Goal: Task Accomplishment & Management: Manage account settings

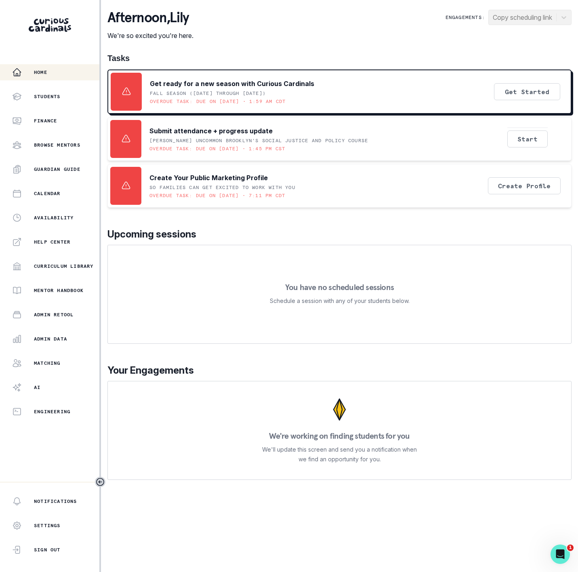
drag, startPoint x: 44, startPoint y: 339, endPoint x: 55, endPoint y: 325, distance: 17.5
click at [45, 337] on p "Admin Data" at bounding box center [50, 339] width 33 height 6
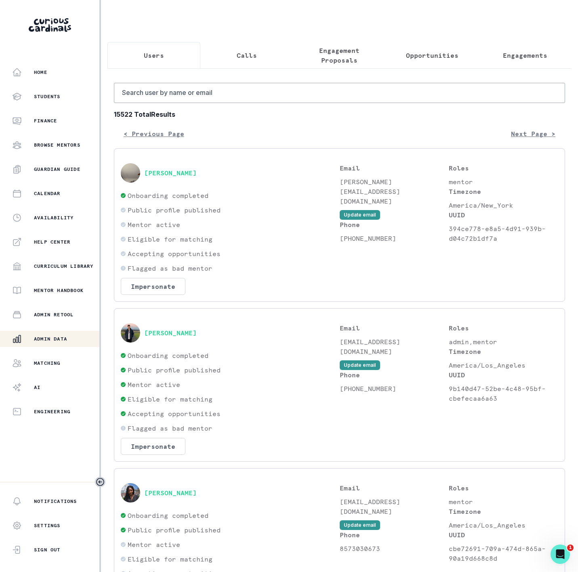
click at [45, 335] on div "Admin Data" at bounding box center [55, 339] width 87 height 10
click at [166, 103] on input "Search user by name or email" at bounding box center [339, 93] width 451 height 20
paste input "[PERSON_NAME]"
type input "[PERSON_NAME]"
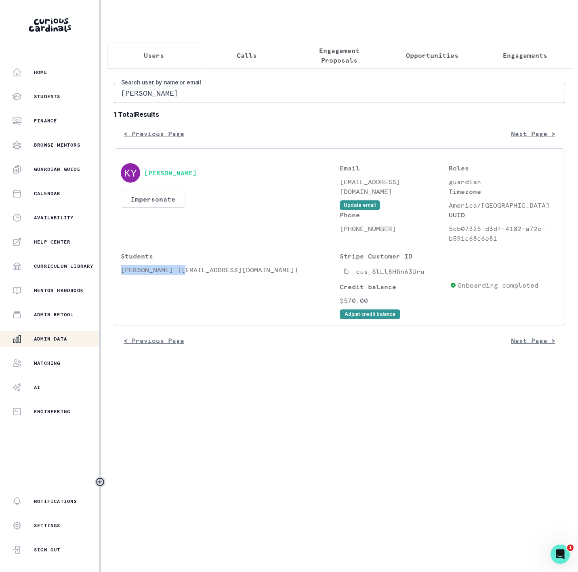
drag, startPoint x: 122, startPoint y: 280, endPoint x: 319, endPoint y: 170, distance: 225.2
click at [187, 275] on p "[PERSON_NAME] ([EMAIL_ADDRESS][DOMAIN_NAME])" at bounding box center [230, 270] width 219 height 10
copy p "[PERSON_NAME]"
click at [513, 57] on p "Engagements" at bounding box center [525, 56] width 44 height 10
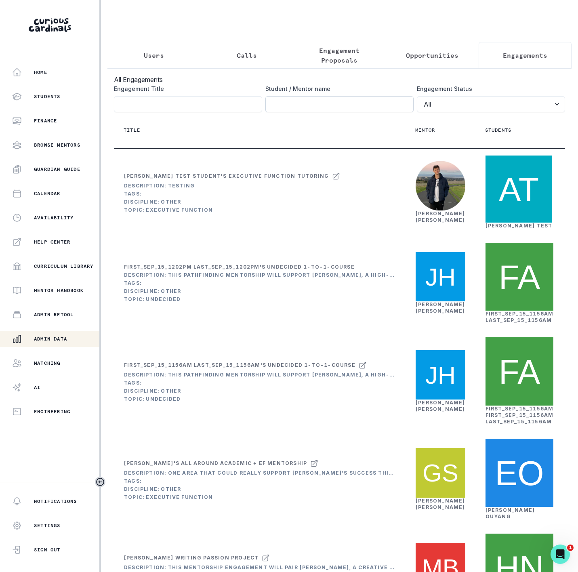
click at [290, 109] on input "Engagement Title" at bounding box center [339, 104] width 148 height 16
paste input "[PERSON_NAME]"
type input "[PERSON_NAME]"
click button "submit" at bounding box center [0, 0] width 0 height 0
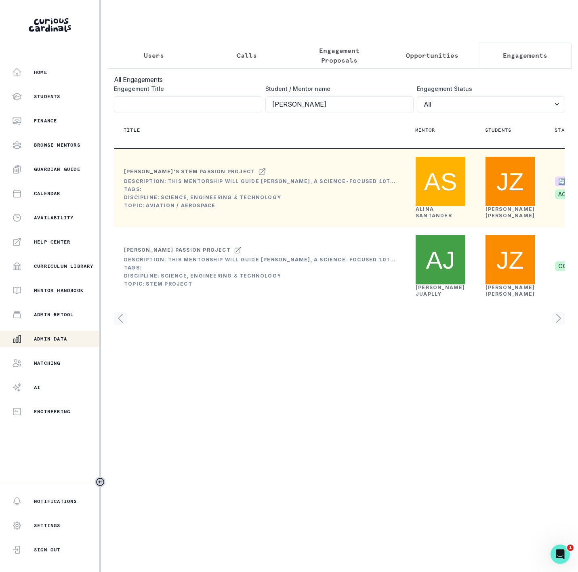
click at [423, 219] on link "[PERSON_NAME]" at bounding box center [434, 212] width 36 height 13
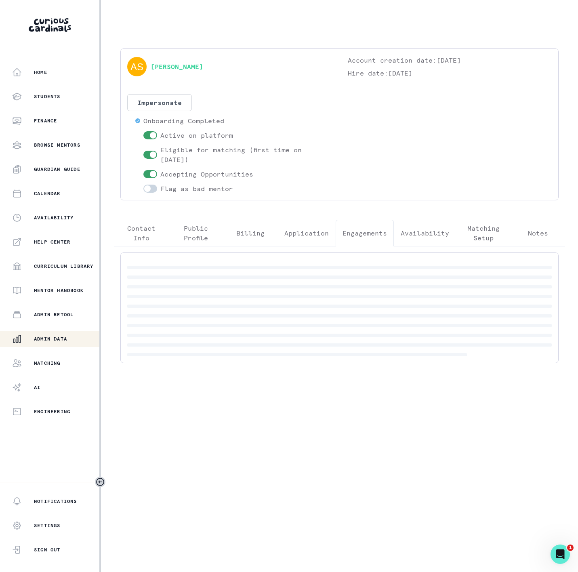
click at [364, 235] on p "Engagements" at bounding box center [365, 233] width 44 height 10
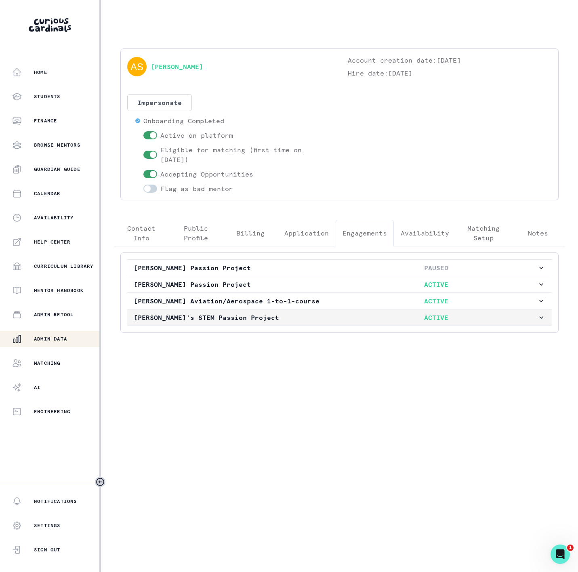
click at [180, 320] on p "[PERSON_NAME]'s STEM Passion Project" at bounding box center [235, 318] width 202 height 10
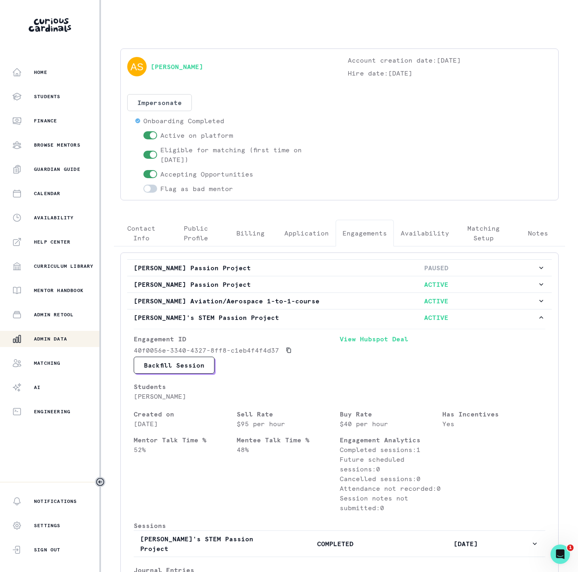
click at [50, 336] on p "Admin Data" at bounding box center [50, 339] width 33 height 6
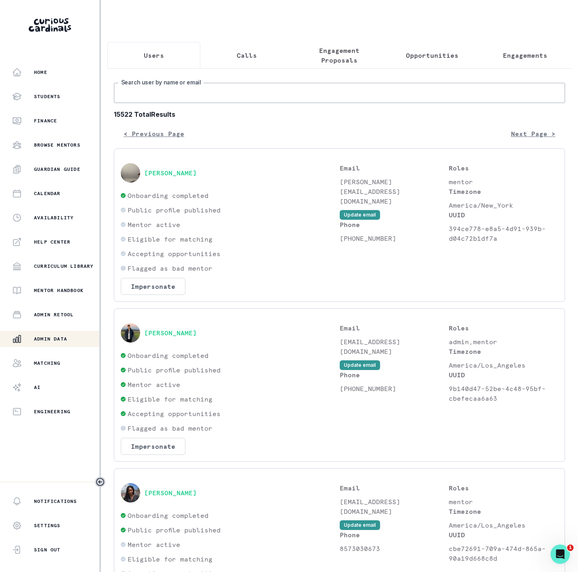
click at [180, 101] on input "Search user by name or email" at bounding box center [339, 93] width 451 height 20
click at [147, 100] on input "Search user by name or email" at bounding box center [339, 93] width 451 height 20
drag, startPoint x: 199, startPoint y: 107, endPoint x: 196, endPoint y: 103, distance: 4.6
click at [199, 103] on input "Search user by name or email" at bounding box center [339, 93] width 451 height 20
paste input "[PERSON_NAME]"
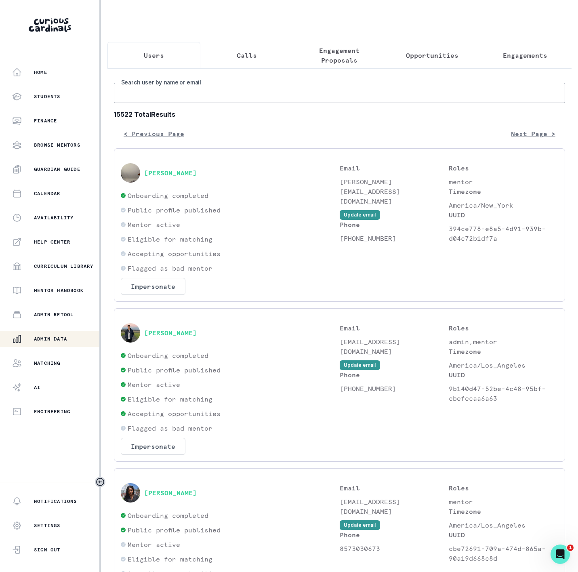
type input "[PERSON_NAME]"
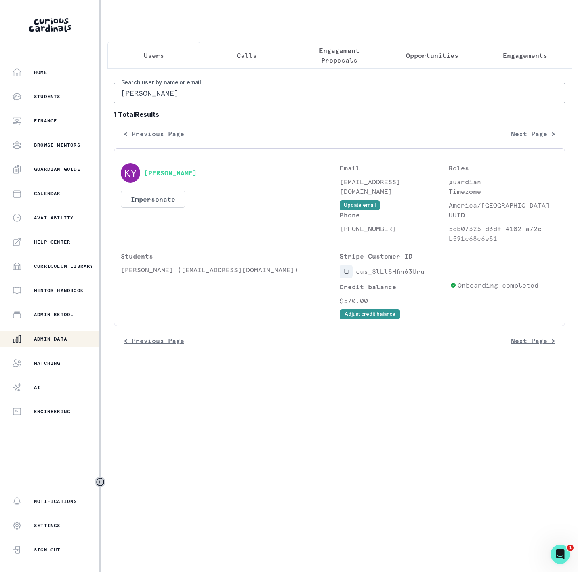
drag, startPoint x: 347, startPoint y: 282, endPoint x: 346, endPoint y: 274, distance: 8.1
click at [347, 274] on icon "Copied to clipboard" at bounding box center [346, 272] width 6 height 6
click at [355, 319] on button "Adjust credit balance" at bounding box center [370, 314] width 61 height 10
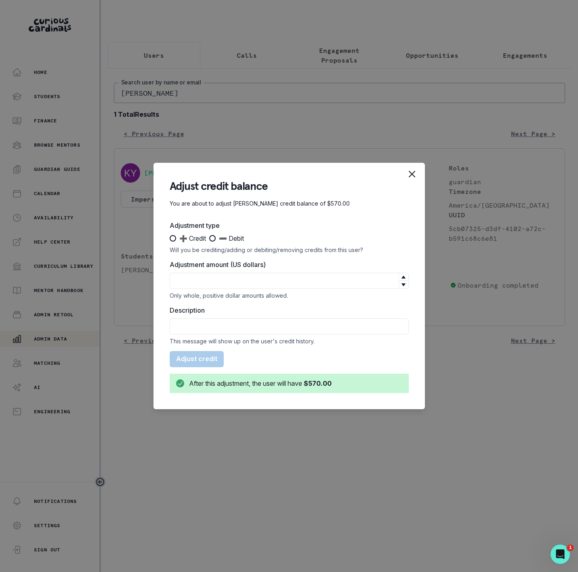
drag, startPoint x: 216, startPoint y: 238, endPoint x: 217, endPoint y: 256, distance: 18.2
click at [216, 239] on span at bounding box center [212, 238] width 6 height 6
click at [209, 239] on input "➖ Debit" at bounding box center [209, 238] width 0 height 0
radio input "true"
click at [223, 285] on input "Adjustment amount (US dollars)" at bounding box center [289, 281] width 239 height 16
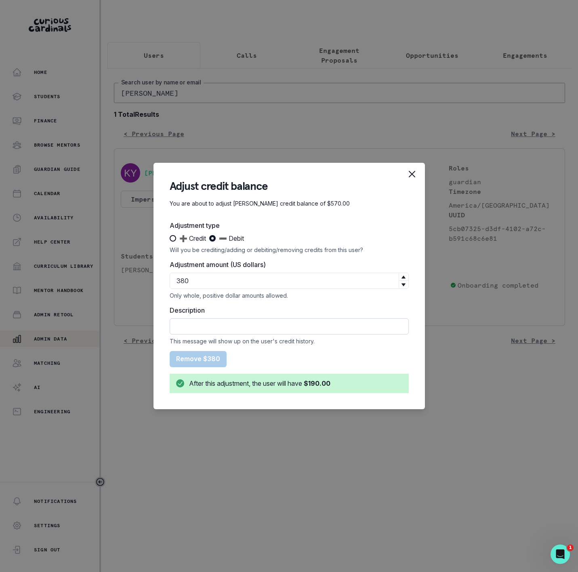
type input "380"
drag, startPoint x: 203, startPoint y: 327, endPoint x: 215, endPoint y: 338, distance: 16.0
click at [202, 327] on input "Description" at bounding box center [289, 326] width 239 height 16
type input "refunded Sub to credit card"
click at [205, 358] on button "Remove $380" at bounding box center [198, 359] width 57 height 16
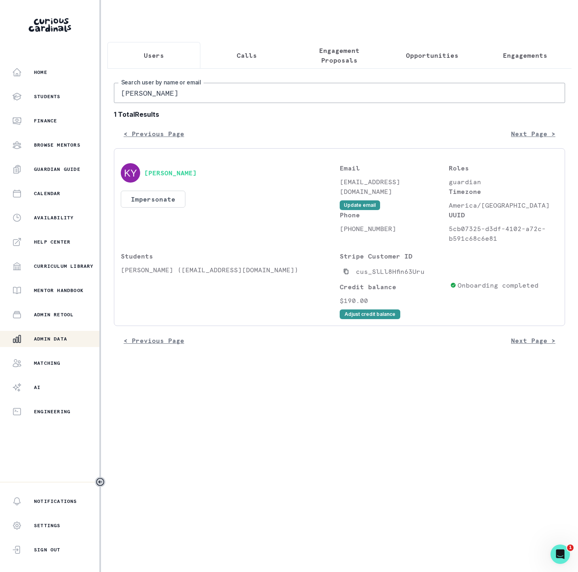
drag, startPoint x: 109, startPoint y: 107, endPoint x: 66, endPoint y: 107, distance: 43.2
click at [67, 107] on div "Home Students Finance Browse Mentors Guardian Guide Calendar Availability Help …" at bounding box center [289, 286] width 578 height 572
paste input "[EMAIL_ADDRESS][DOMAIN_NAME]"
type input "[EMAIL_ADDRESS][DOMAIN_NAME]"
drag, startPoint x: 122, startPoint y: 279, endPoint x: 255, endPoint y: 257, distance: 134.7
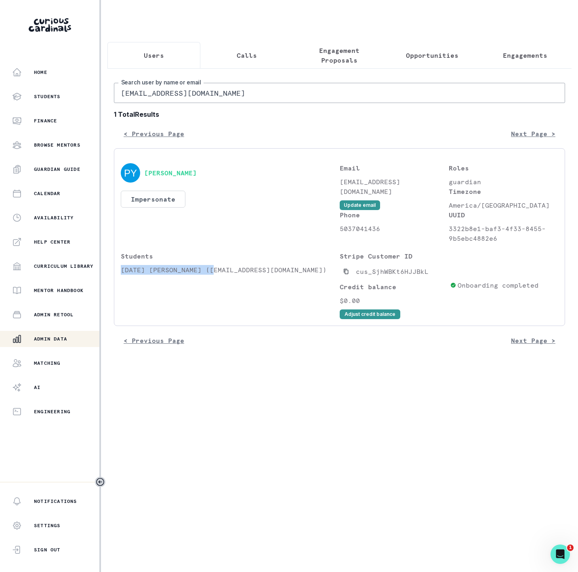
click at [208, 275] on p "[DATE] [PERSON_NAME] ([EMAIL_ADDRESS][DOMAIN_NAME])" at bounding box center [230, 270] width 219 height 10
copy p "[DATE] [PERSON_NAME]"
click at [504, 61] on button "Engagements" at bounding box center [525, 55] width 93 height 27
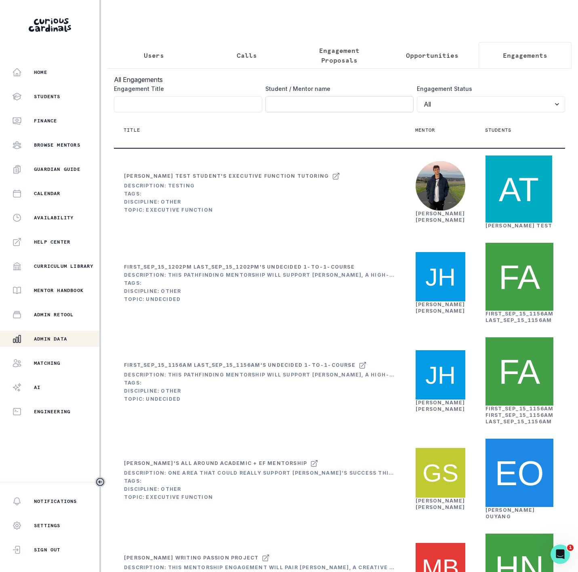
click at [270, 112] on input "Engagement Title" at bounding box center [339, 104] width 148 height 16
paste input "[DATE] [PERSON_NAME]"
click button "submit" at bounding box center [0, 0] width 0 height 0
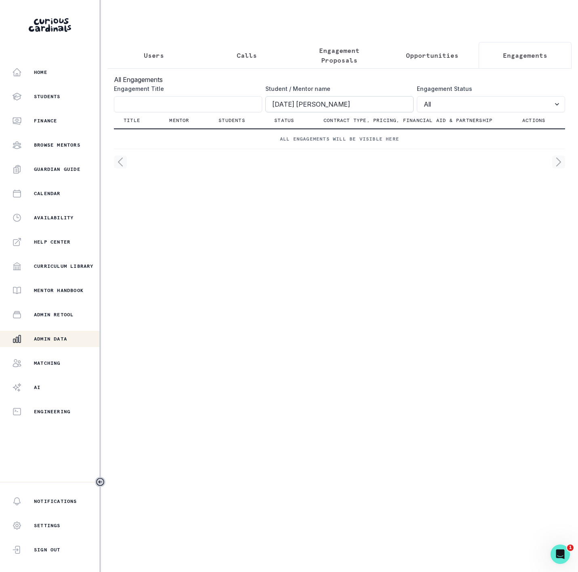
click at [273, 110] on input "[DATE] [PERSON_NAME]" at bounding box center [339, 104] width 148 height 16
click button "submit" at bounding box center [0, 0] width 0 height 0
drag, startPoint x: 312, startPoint y: 115, endPoint x: 284, endPoint y: 109, distance: 28.4
click at [284, 109] on input "[DATE] [PERSON_NAME]" at bounding box center [339, 104] width 148 height 16
click button "submit" at bounding box center [0, 0] width 0 height 0
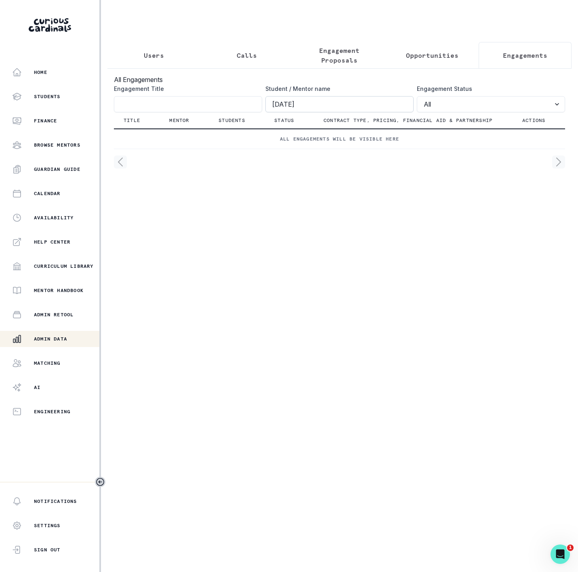
type input "[DATE]"
click button "submit" at bounding box center [0, 0] width 0 height 0
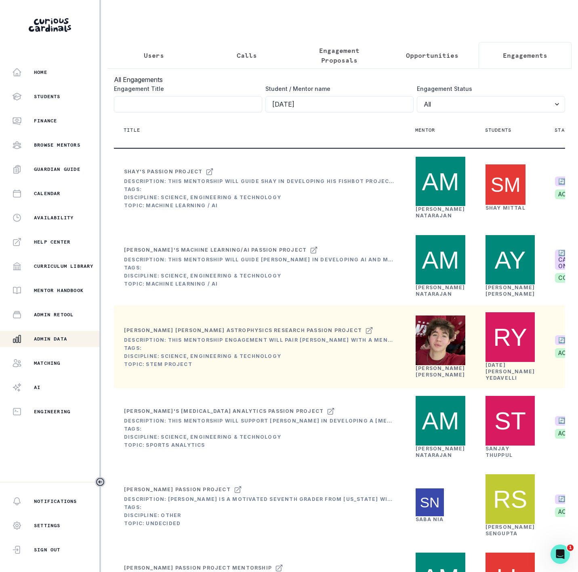
click at [416, 378] on link "[PERSON_NAME]" at bounding box center [441, 371] width 50 height 13
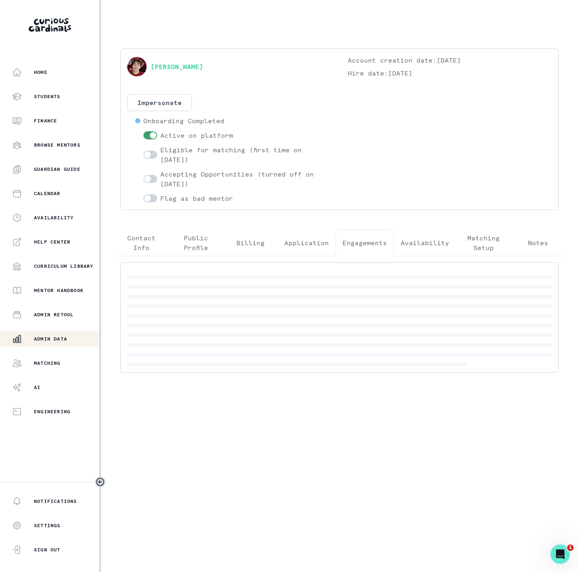
click at [372, 241] on p "Engagements" at bounding box center [365, 243] width 44 height 10
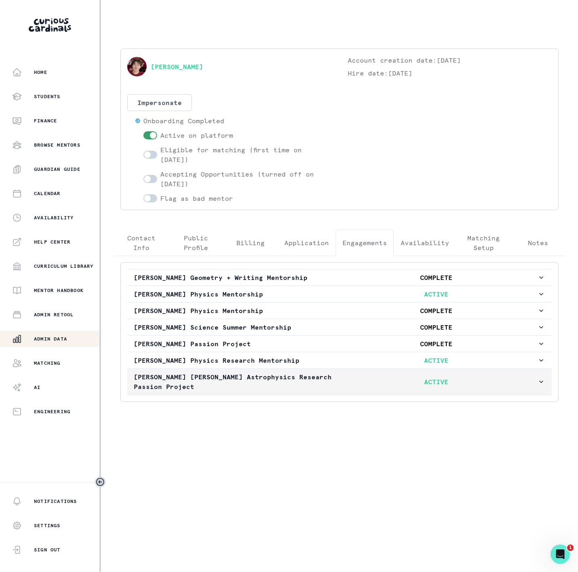
click at [187, 387] on p "[PERSON_NAME] [PERSON_NAME] Astrophysics Research Passion Project" at bounding box center [235, 381] width 202 height 19
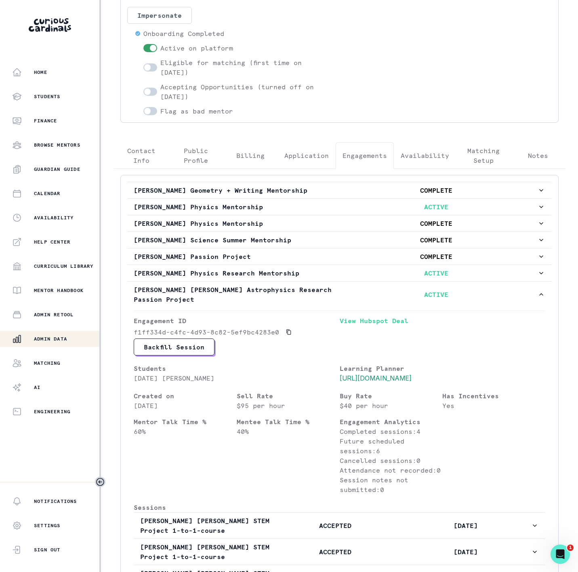
scroll to position [121, 0]
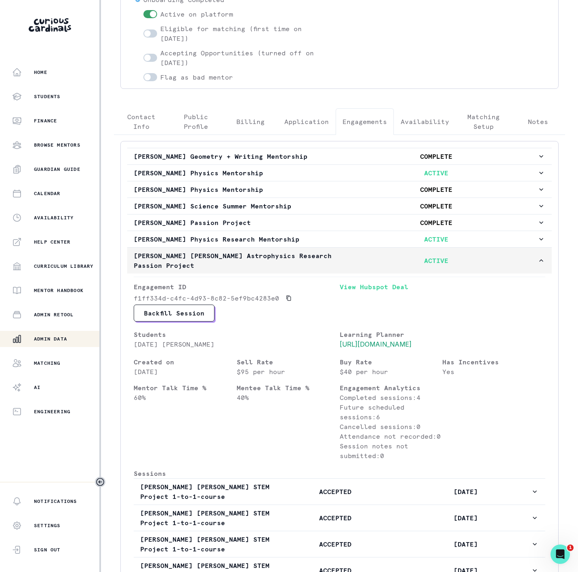
drag, startPoint x: 162, startPoint y: 256, endPoint x: 146, endPoint y: 254, distance: 16.7
click at [146, 254] on p "[PERSON_NAME] [PERSON_NAME] Astrophysics Research Passion Project" at bounding box center [235, 260] width 202 height 19
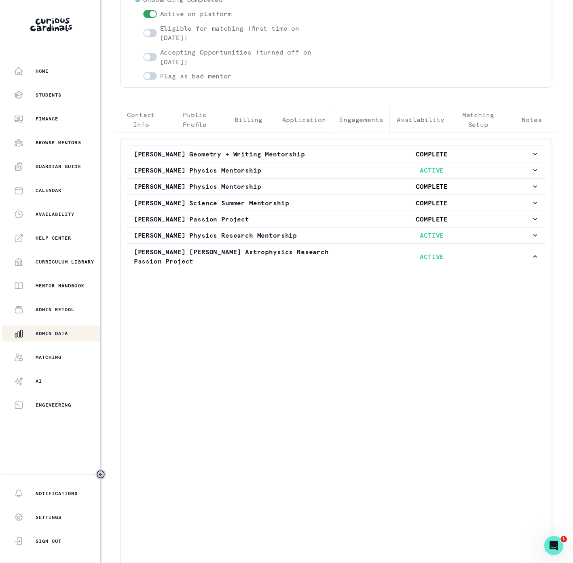
scroll to position [0, 0]
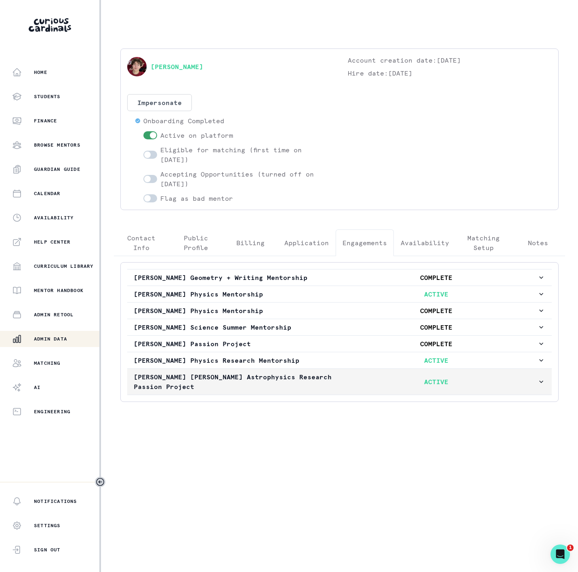
drag, startPoint x: 199, startPoint y: 381, endPoint x: 196, endPoint y: 266, distance: 115.2
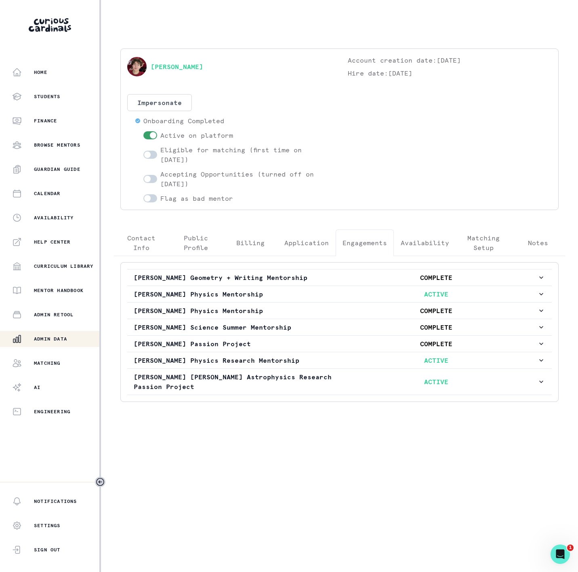
click at [199, 381] on p "[PERSON_NAME] [PERSON_NAME] Astrophysics Research Passion Project" at bounding box center [235, 381] width 202 height 19
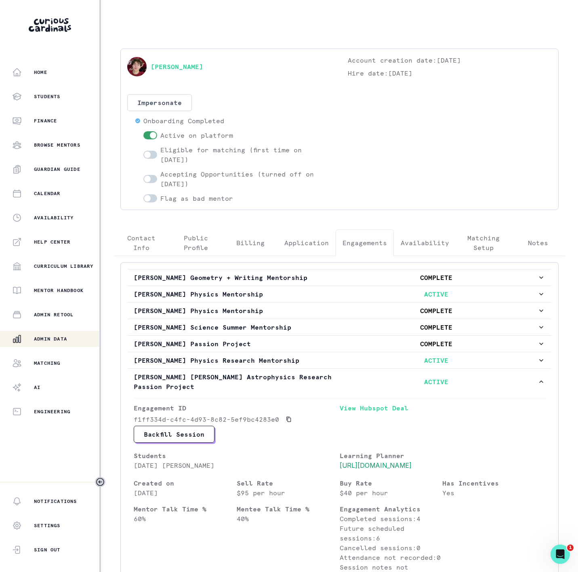
click at [49, 339] on p "Admin Data" at bounding box center [50, 339] width 33 height 6
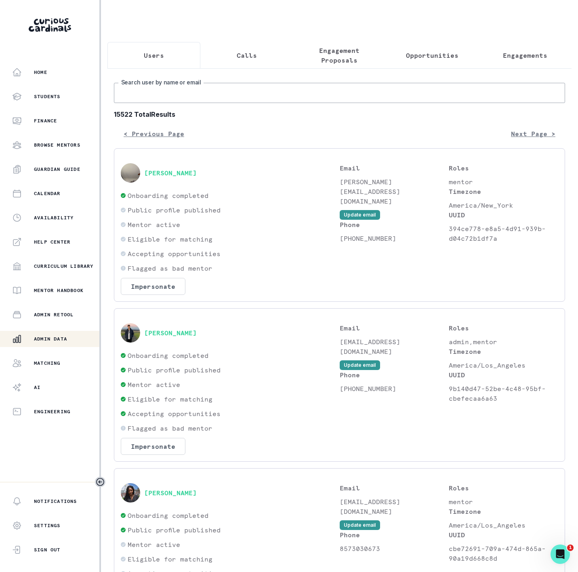
click at [156, 103] on input "Search user by name or email" at bounding box center [339, 93] width 451 height 20
type input "[PERSON_NAME]"
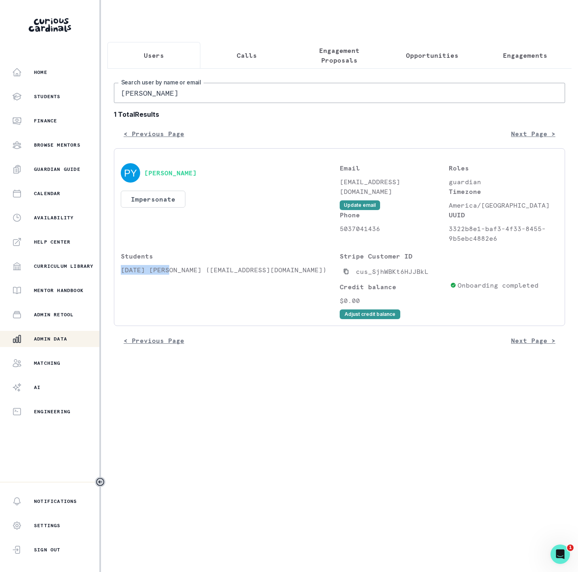
drag, startPoint x: 122, startPoint y: 279, endPoint x: 168, endPoint y: 283, distance: 47.0
click at [168, 275] on p "[DATE] [PERSON_NAME] ([EMAIL_ADDRESS][DOMAIN_NAME])" at bounding box center [230, 270] width 219 height 10
copy p "[DATE][PERSON_NAME]"
click at [165, 459] on main "Users Calls Engagement Proposals Opportunities Engagements [PERSON_NAME] Search…" at bounding box center [339, 286] width 477 height 572
drag, startPoint x: 122, startPoint y: 277, endPoint x: 170, endPoint y: 282, distance: 48.8
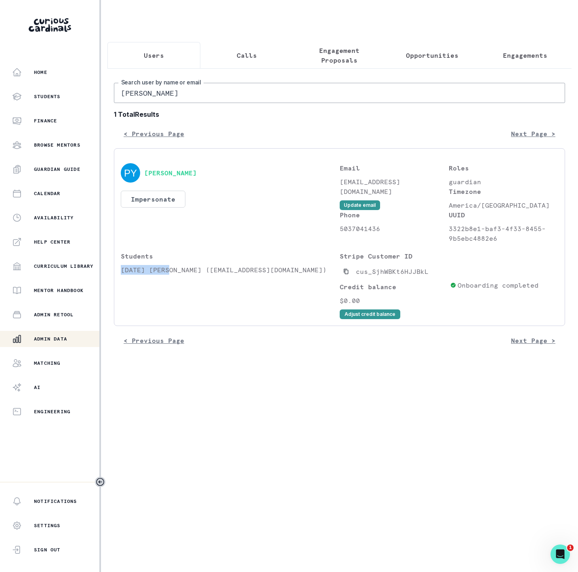
click at [170, 275] on p "[DATE] [PERSON_NAME] ([EMAIL_ADDRESS][DOMAIN_NAME])" at bounding box center [230, 270] width 219 height 10
copy p "[DATE][PERSON_NAME]"
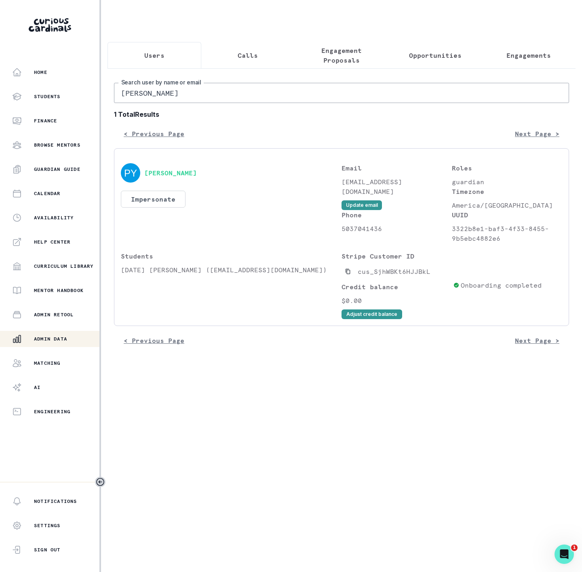
click at [189, 103] on input "[PERSON_NAME]" at bounding box center [341, 93] width 455 height 20
drag, startPoint x: 122, startPoint y: 279, endPoint x: 208, endPoint y: 279, distance: 86.1
click at [208, 275] on p "[DATE] [PERSON_NAME] ([EMAIL_ADDRESS][DOMAIN_NAME])" at bounding box center [231, 270] width 221 height 10
copy p "[DATE] [PERSON_NAME]"
click at [526, 54] on p "Engagements" at bounding box center [528, 56] width 44 height 10
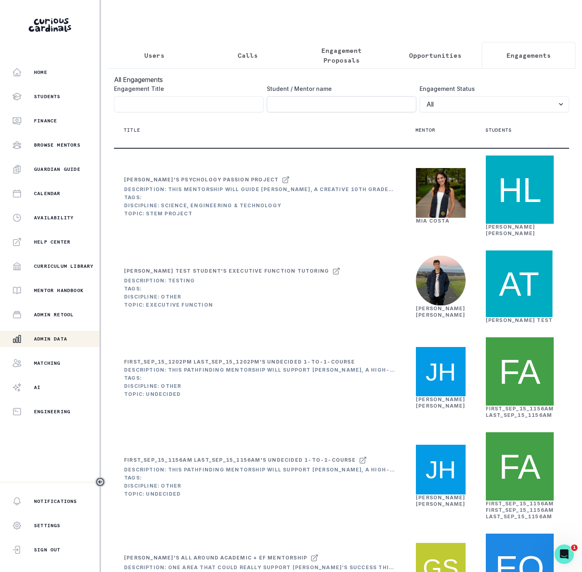
click at [287, 112] on input "Engagement Title" at bounding box center [341, 104] width 149 height 16
paste input "[DATE] [PERSON_NAME]"
click button "submit" at bounding box center [0, 0] width 0 height 0
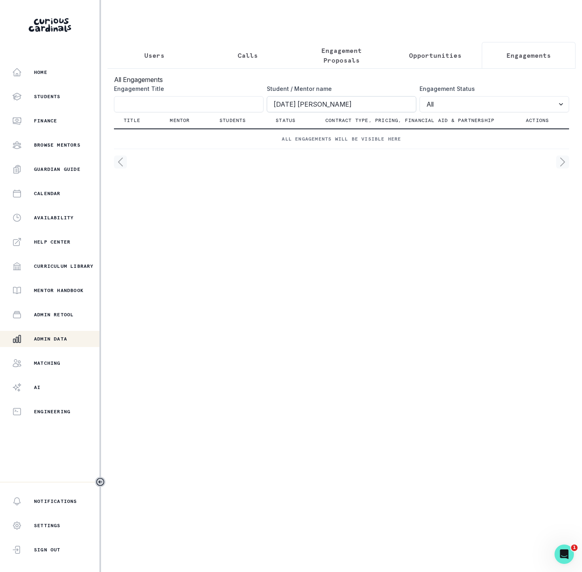
click at [274, 112] on input "[DATE] [PERSON_NAME]" at bounding box center [341, 104] width 149 height 16
click button "submit" at bounding box center [0, 0] width 0 height 0
type input "[DATE][PERSON_NAME]"
click button "submit" at bounding box center [0, 0] width 0 height 0
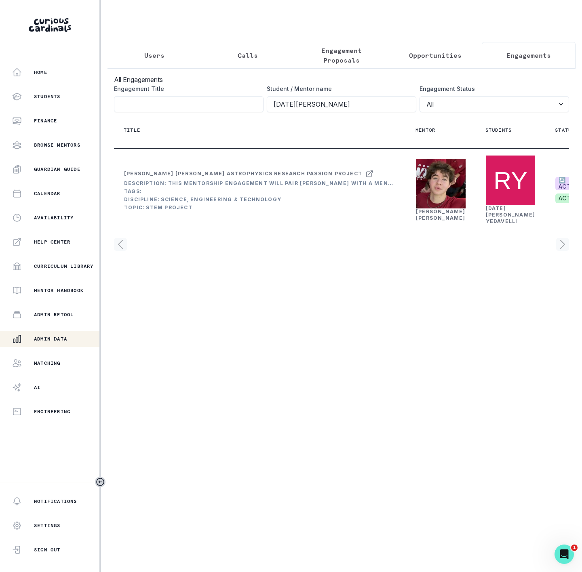
drag, startPoint x: 155, startPoint y: 56, endPoint x: 156, endPoint y: 68, distance: 11.7
click at [156, 56] on p "Users" at bounding box center [154, 56] width 20 height 10
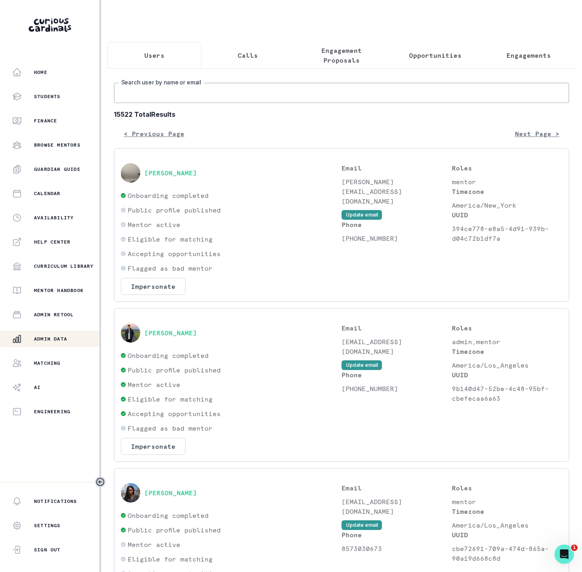
click at [158, 99] on input "Search user by name or email" at bounding box center [341, 93] width 455 height 20
paste input "[EMAIL_ADDRESS][DOMAIN_NAME]"
type input "[EMAIL_ADDRESS][DOMAIN_NAME]"
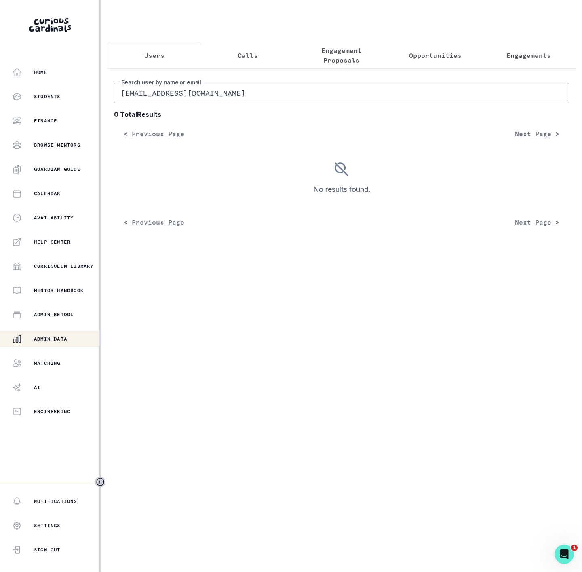
click at [126, 101] on input "[EMAIL_ADDRESS][DOMAIN_NAME]" at bounding box center [341, 93] width 455 height 20
type input "[EMAIL_ADDRESS][DOMAIN_NAME]"
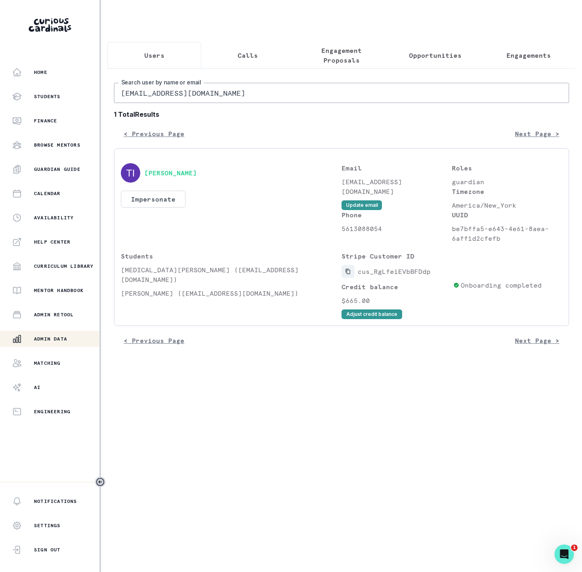
click at [348, 274] on icon "Copied to clipboard" at bounding box center [348, 272] width 6 height 6
click at [162, 202] on button "Impersonate" at bounding box center [153, 199] width 65 height 17
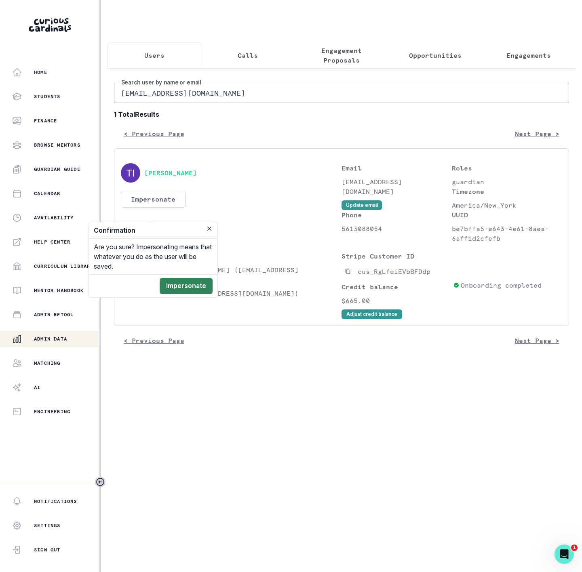
click at [181, 286] on button "Impersonate" at bounding box center [186, 286] width 53 height 16
